Goal: Find specific page/section: Find specific page/section

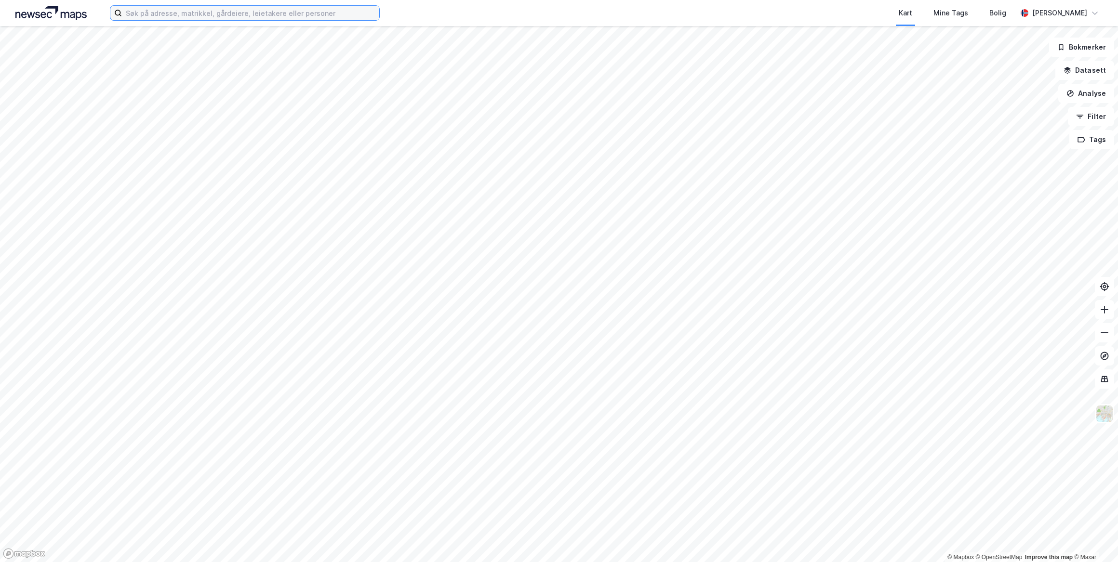
click at [145, 14] on input at bounding box center [250, 13] width 257 height 14
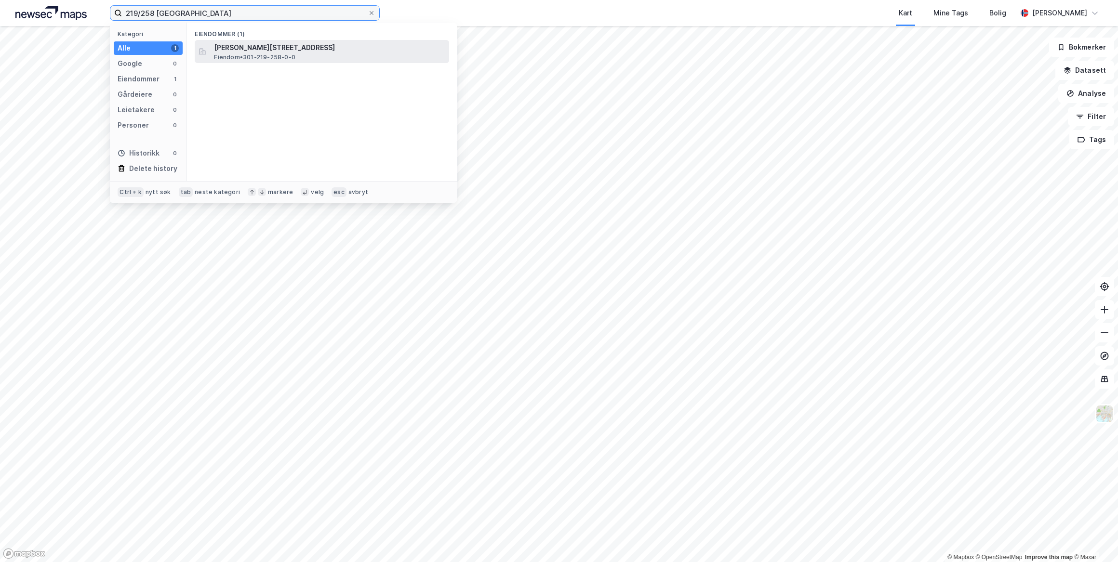
type input "219/258 [GEOGRAPHIC_DATA]"
click at [238, 54] on span "Eiendom • 301-219-258-0-0" at bounding box center [254, 57] width 81 height 8
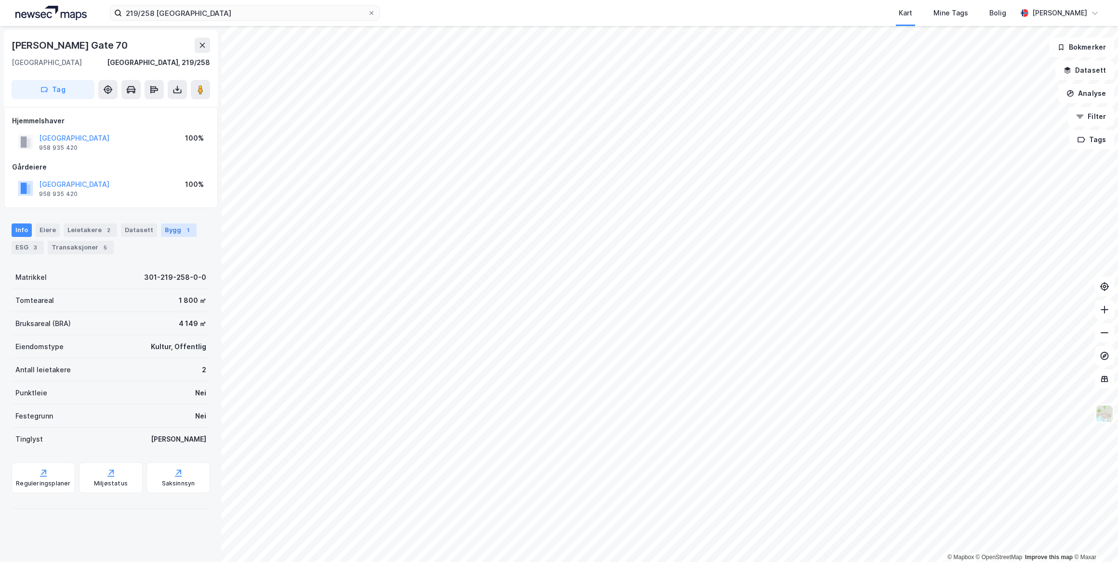
click at [164, 233] on div "Bygg 1" at bounding box center [179, 230] width 36 height 13
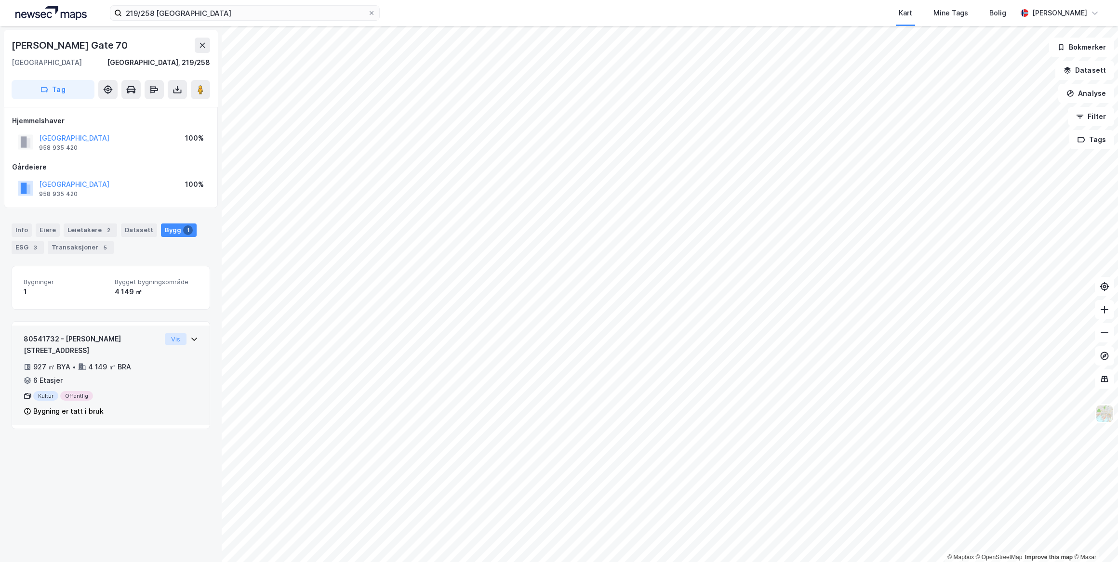
click at [176, 339] on button "Vis" at bounding box center [176, 339] width 22 height 12
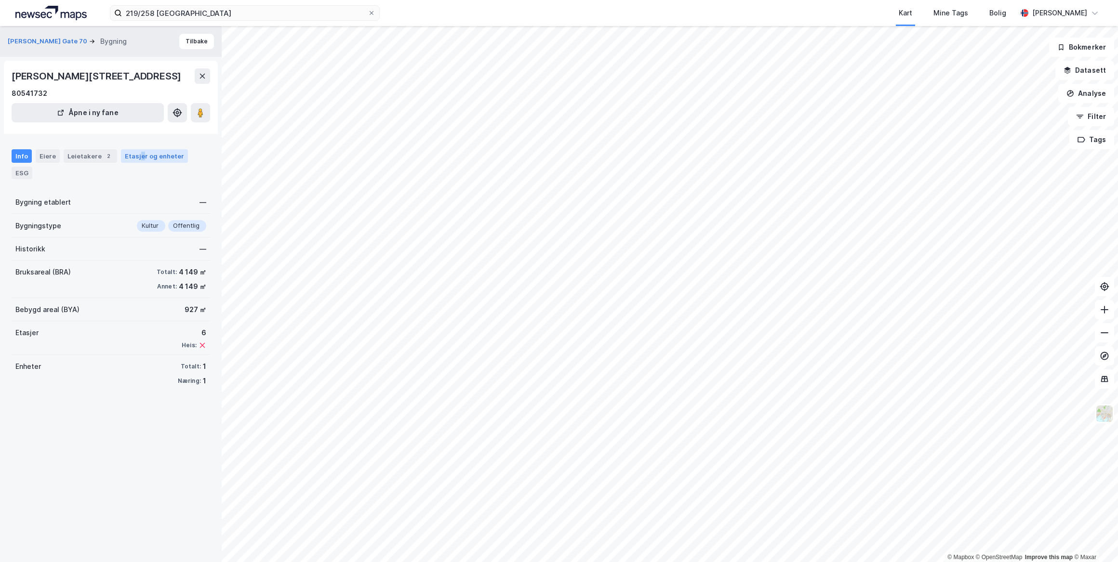
click at [137, 150] on div "Etasjer og enheter" at bounding box center [154, 155] width 67 height 13
